Goal: Ask a question

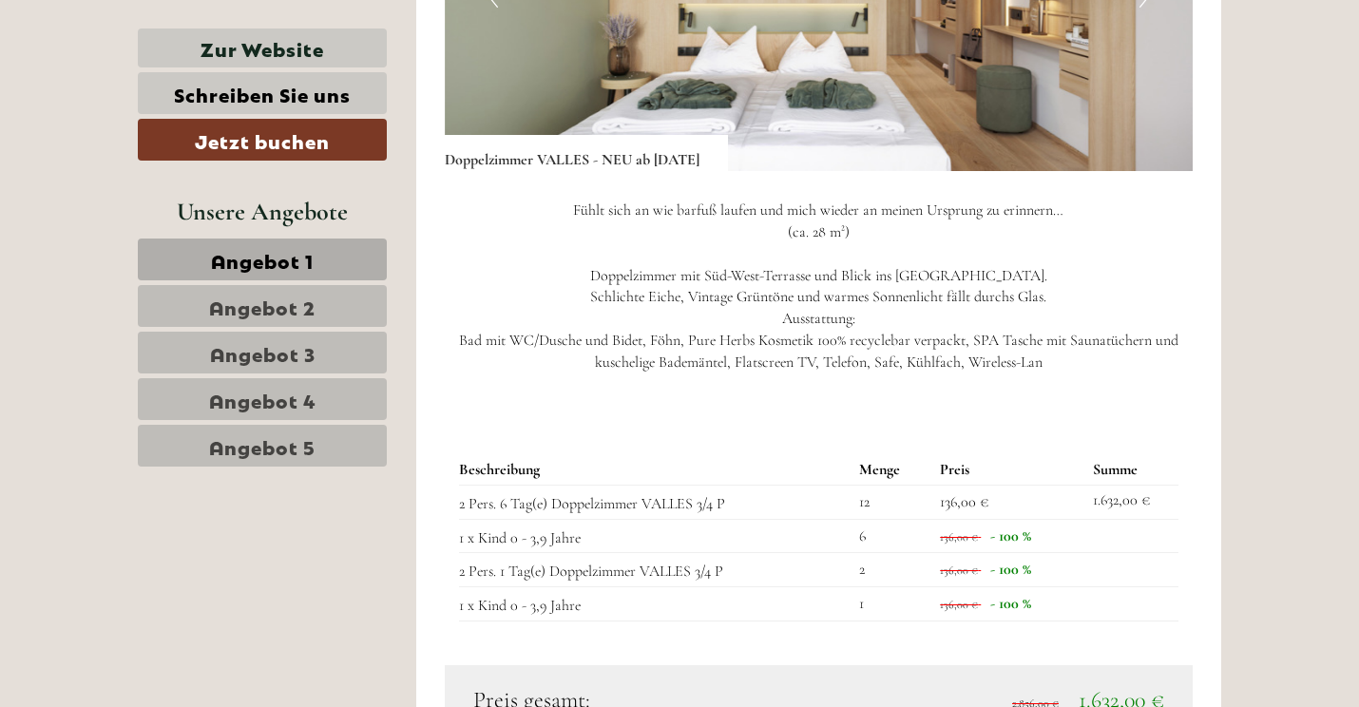
scroll to position [4368, 0]
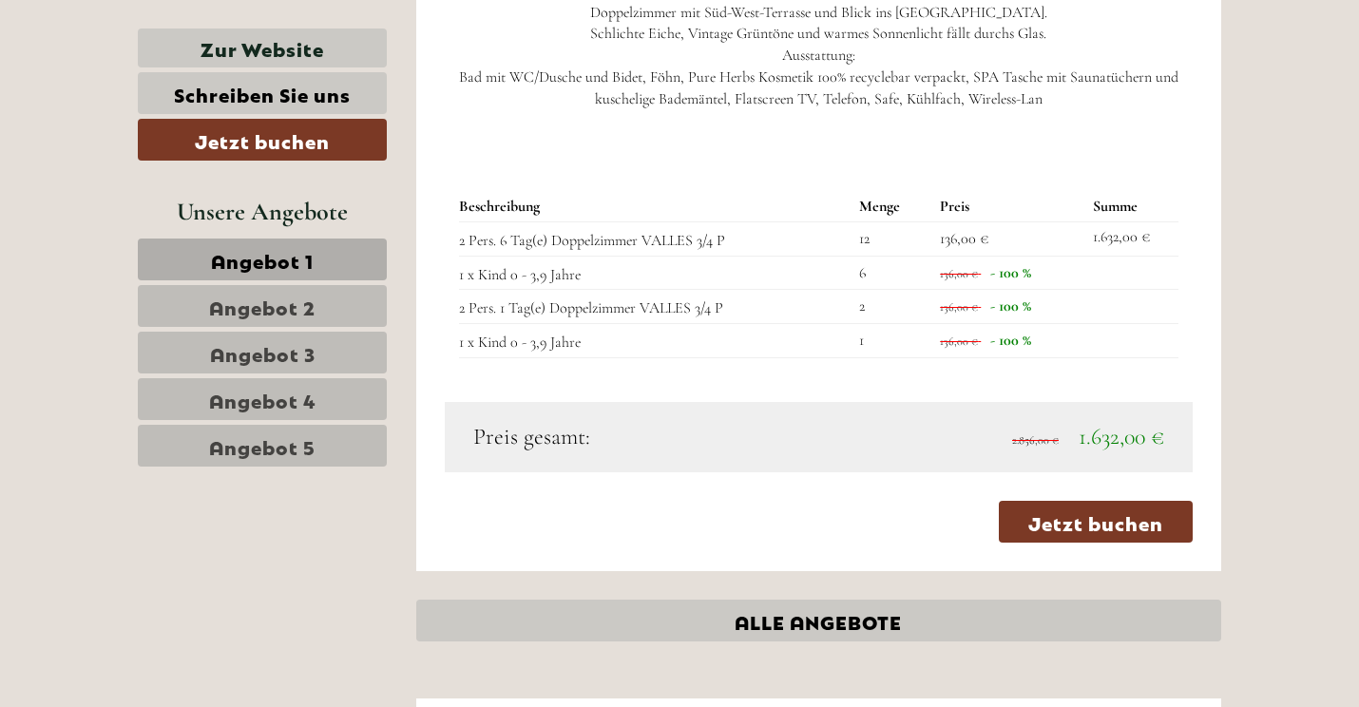
scroll to position [4691, 0]
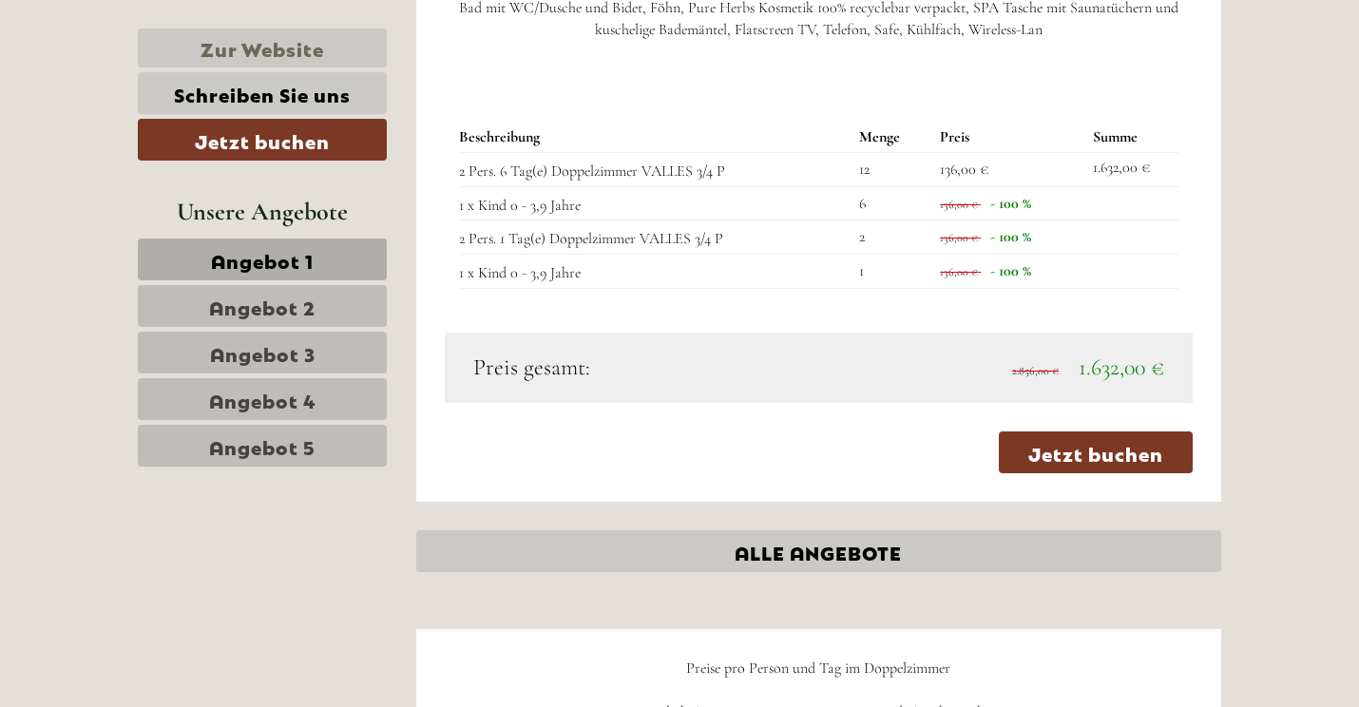
click at [270, 47] on link "Zur Website" at bounding box center [262, 48] width 249 height 39
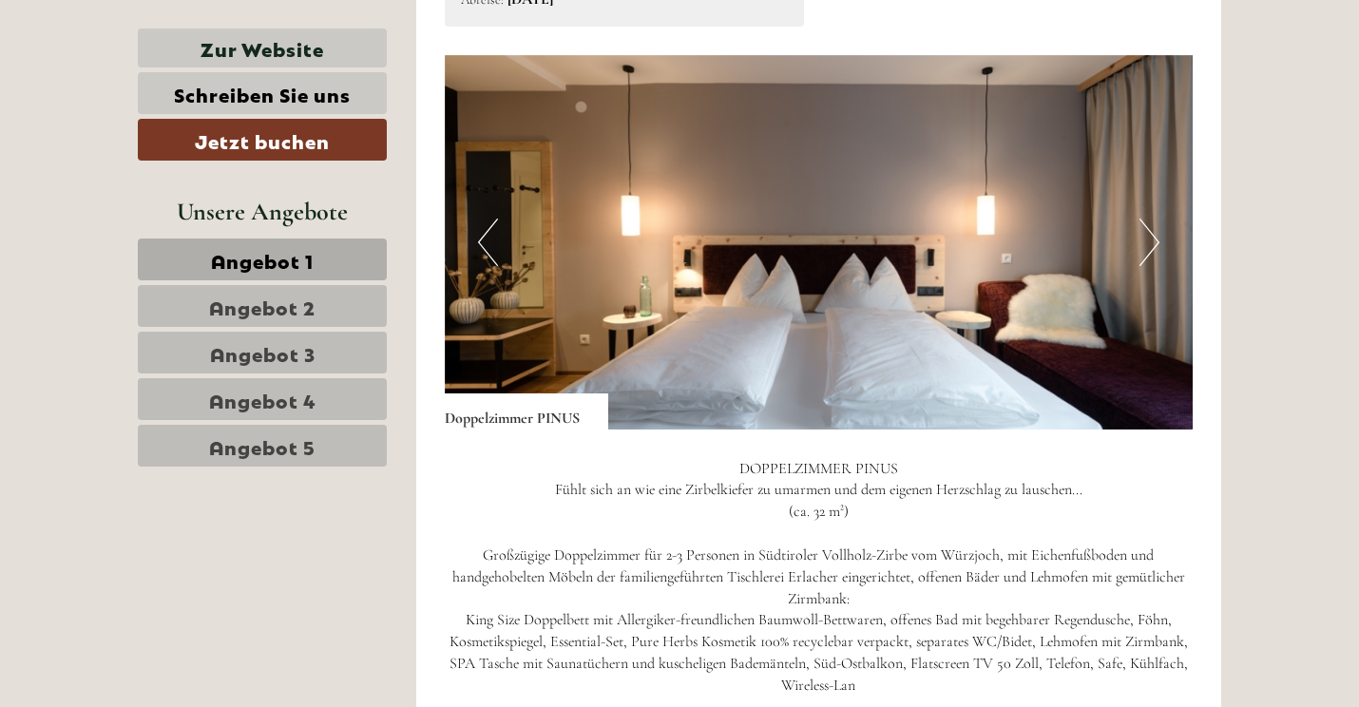
scroll to position [2473, 0]
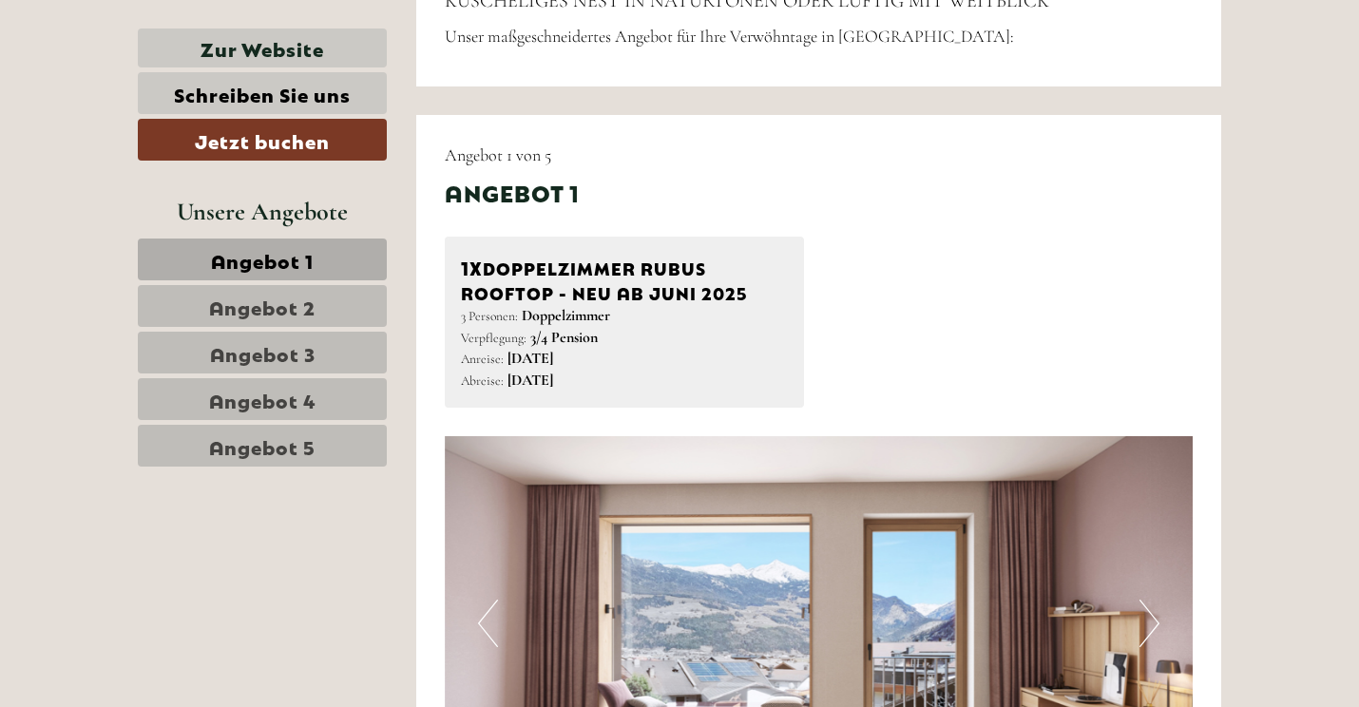
scroll to position [934, 0]
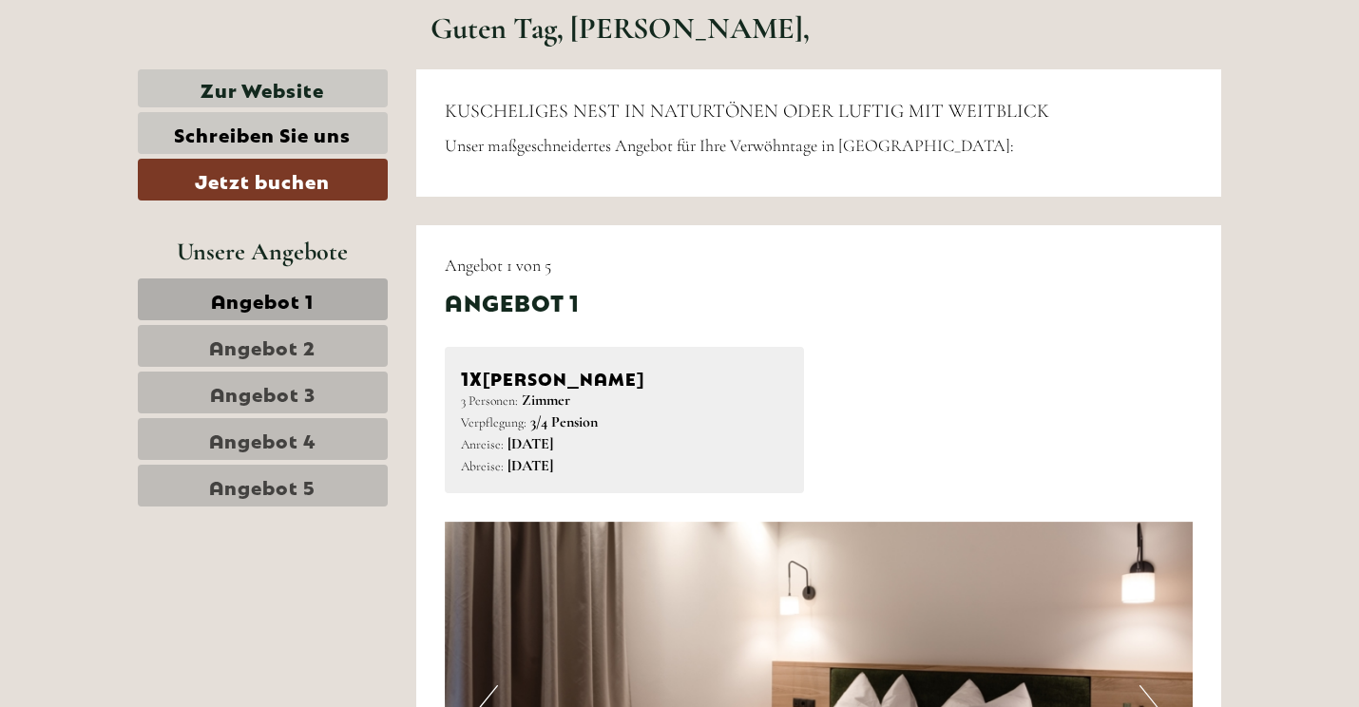
scroll to position [721, 0]
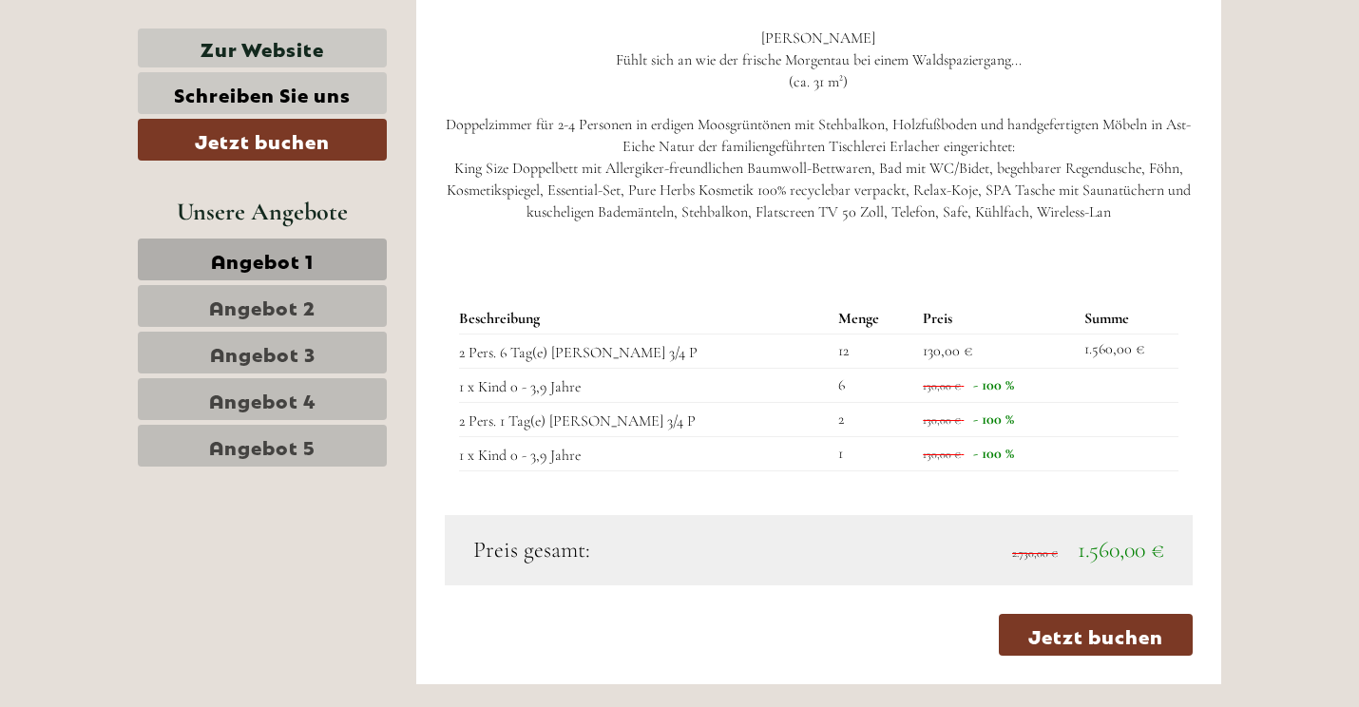
scroll to position [1620, 0]
click at [279, 104] on link "Schreiben Sie uns" at bounding box center [262, 93] width 249 height 42
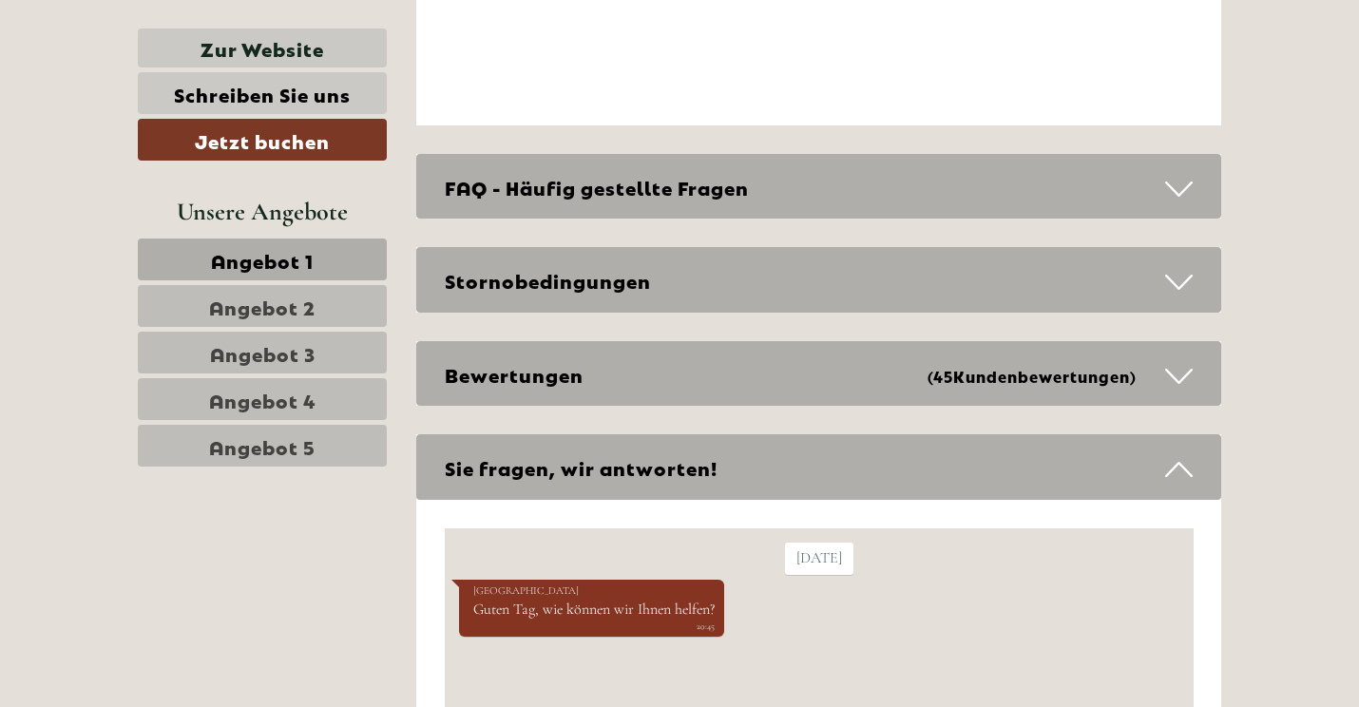
scroll to position [7616, 0]
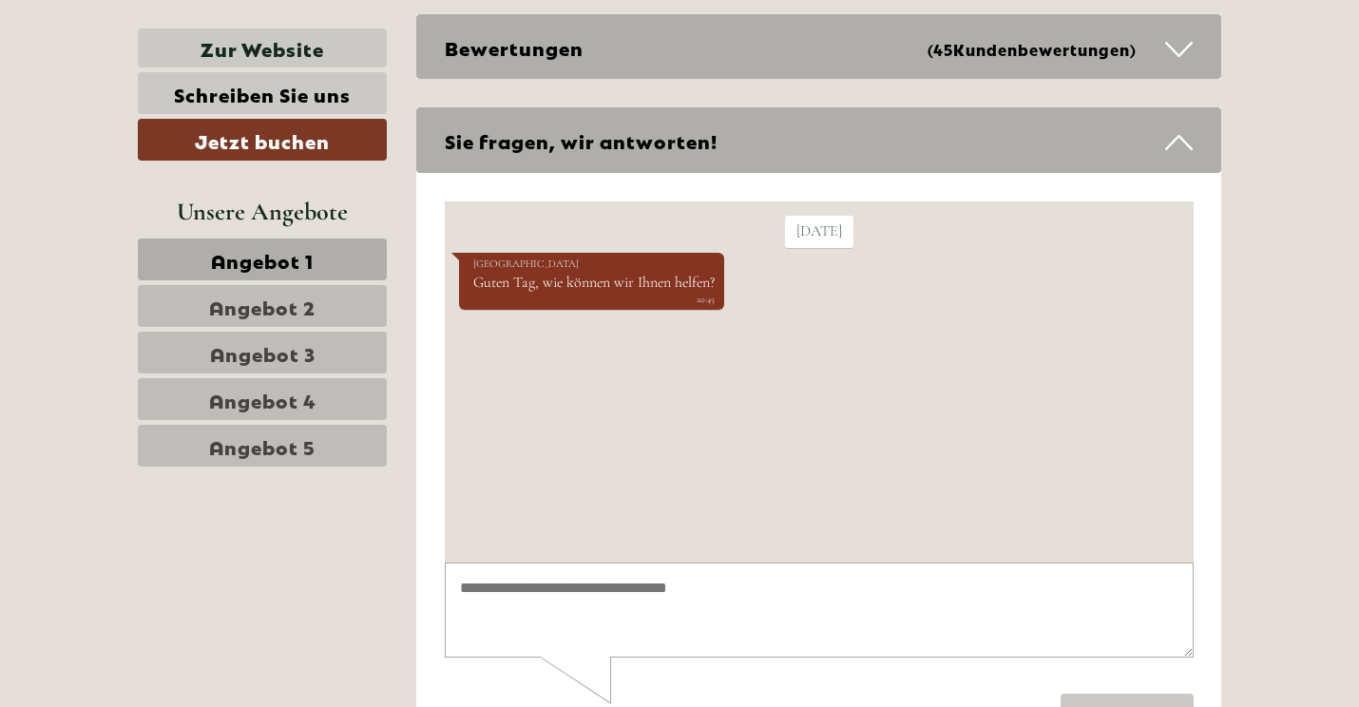
click at [546, 612] on textarea at bounding box center [818, 609] width 749 height 96
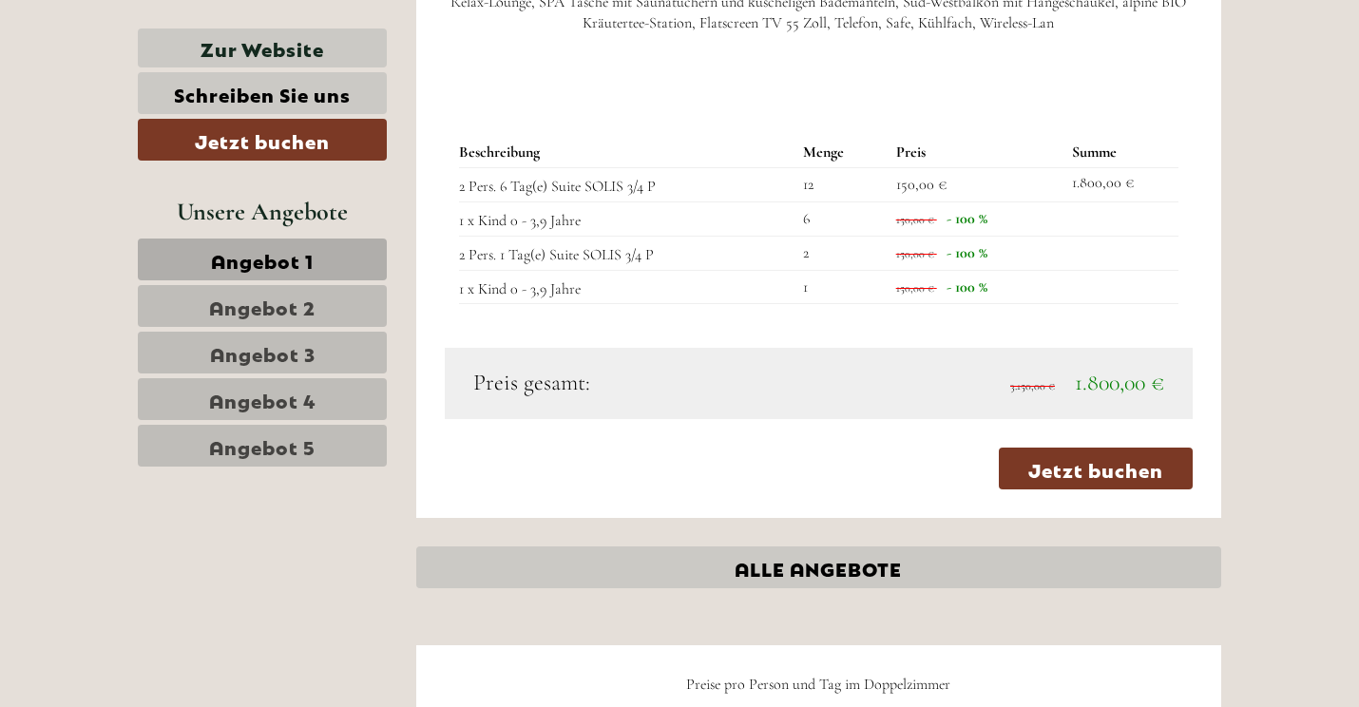
type textarea "**********"
click at [809, 546] on link "ALLE ANGEBOTE" at bounding box center [819, 567] width 806 height 42
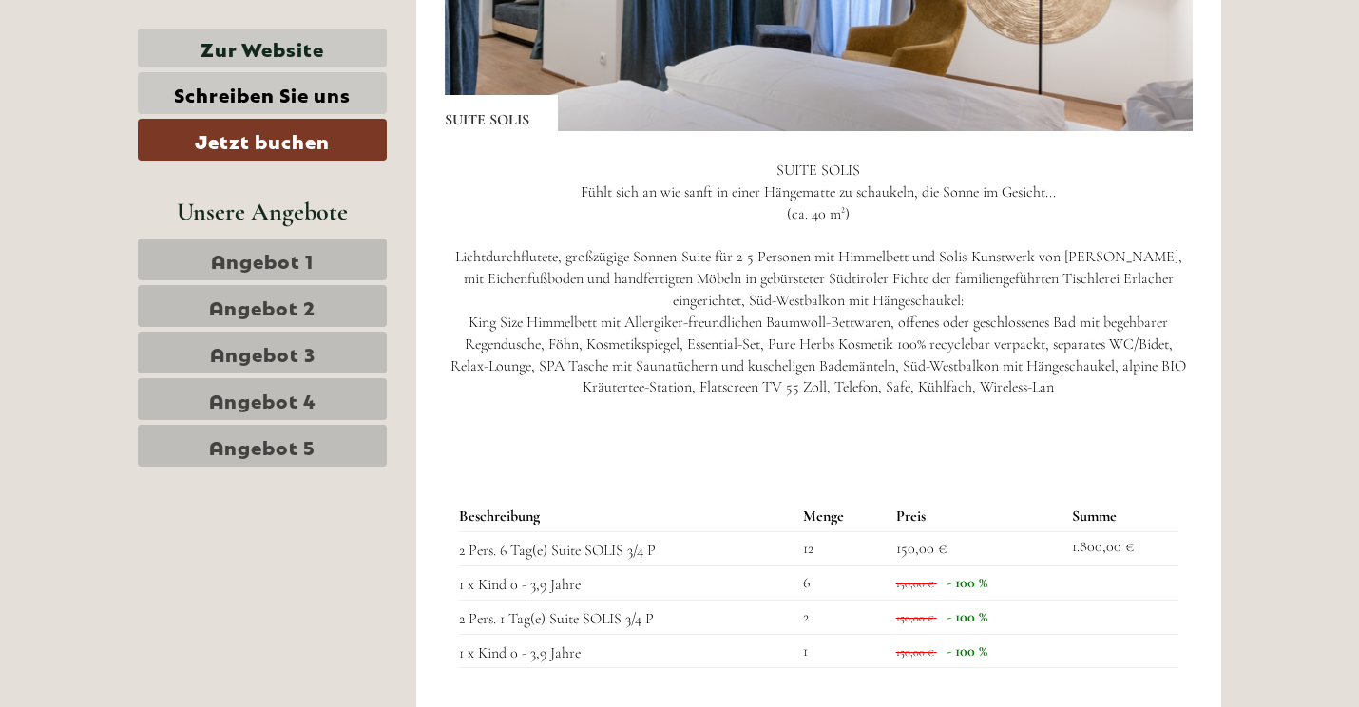
scroll to position [4271, 0]
